Goal: Task Accomplishment & Management: Use online tool/utility

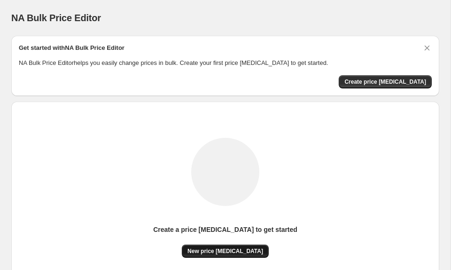
click at [228, 250] on span "New price [MEDICAL_DATA]" at bounding box center [226, 251] width 76 height 8
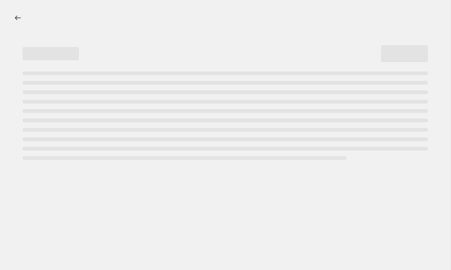
select select "percentage"
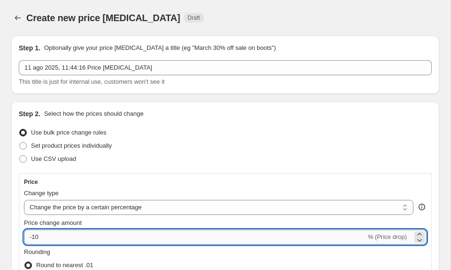
click at [198, 230] on input "-10" at bounding box center [195, 236] width 342 height 15
click at [199, 245] on div "Price Change type Change the price to a certain amount Change the price by a ce…" at bounding box center [225, 255] width 403 height 154
click at [196, 239] on input "-10" at bounding box center [195, 236] width 342 height 15
type input "-1"
type input "-30"
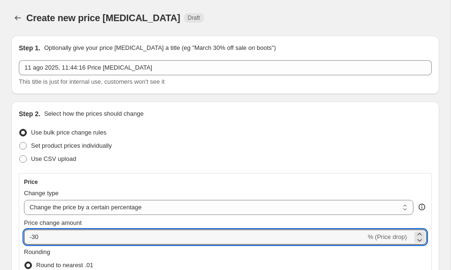
click at [372, 158] on div "Use CSV upload" at bounding box center [225, 158] width 413 height 13
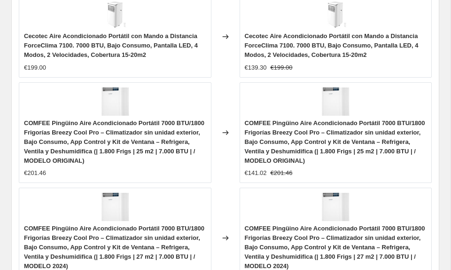
scroll to position [1068, 0]
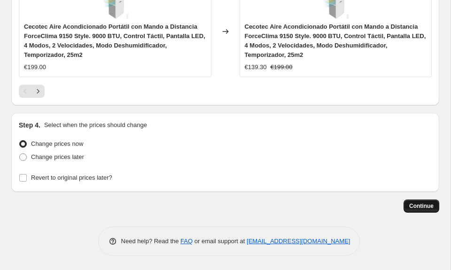
click at [409, 209] on span "Continue" at bounding box center [421, 206] width 24 height 8
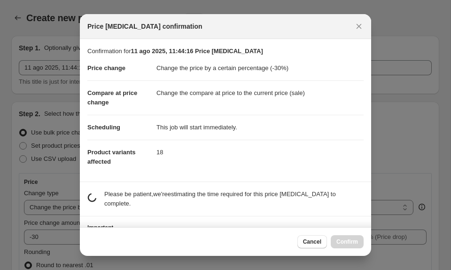
scroll to position [0, 0]
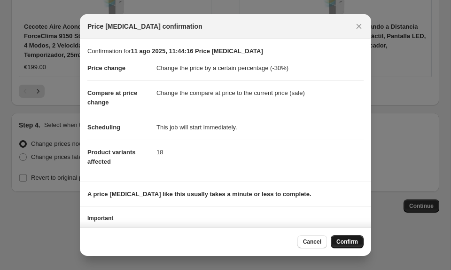
click at [341, 244] on span "Confirm" at bounding box center [348, 242] width 22 height 8
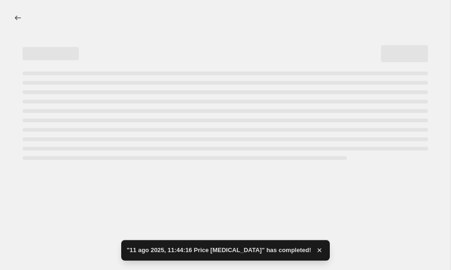
select select "percentage"
